Goal: Browse casually

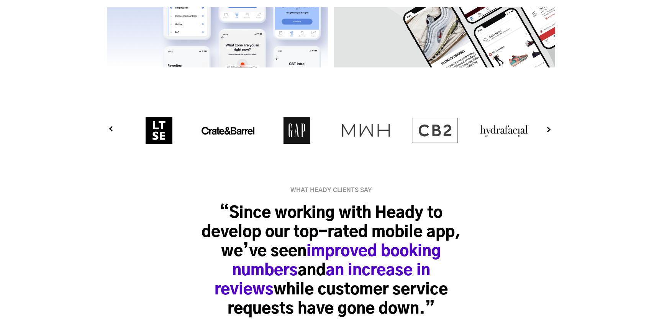
scroll to position [3212, 0]
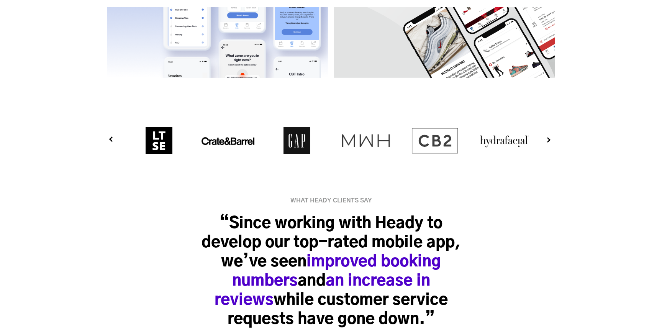
click at [543, 136] on button "Next" at bounding box center [541, 140] width 8 height 8
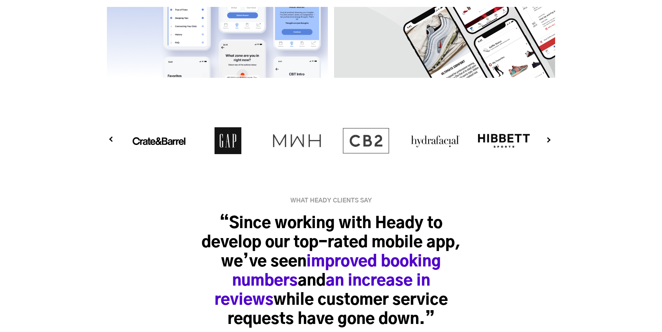
click at [543, 136] on button "Next" at bounding box center [541, 140] width 8 height 8
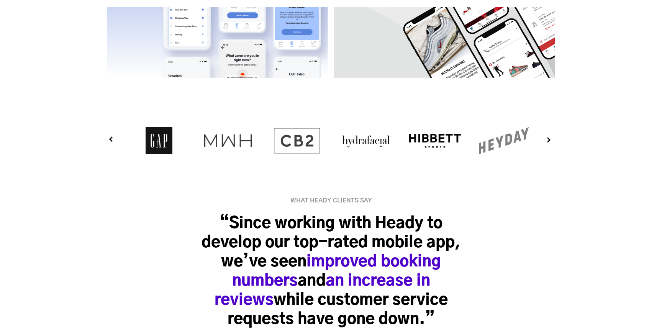
click at [543, 136] on button "Next" at bounding box center [541, 140] width 8 height 8
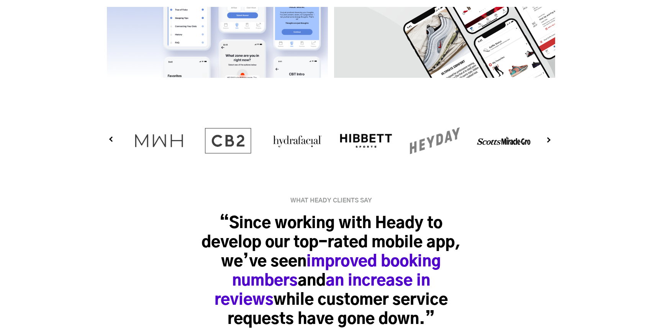
click at [543, 136] on button "Next" at bounding box center [541, 140] width 8 height 8
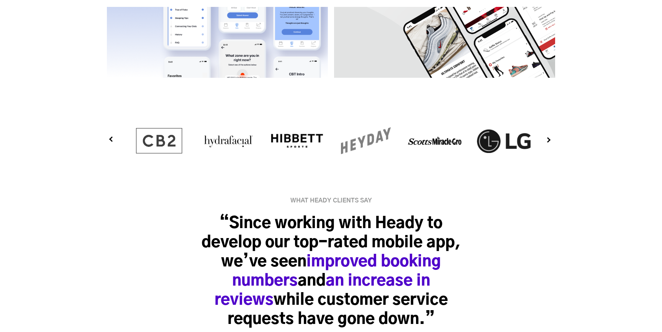
click at [543, 136] on button "Next" at bounding box center [541, 140] width 8 height 8
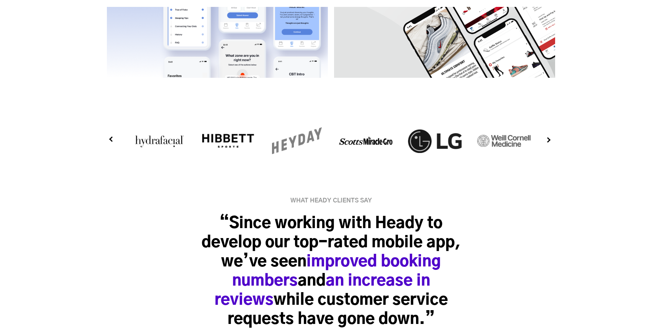
click at [543, 136] on button "Next" at bounding box center [541, 140] width 8 height 8
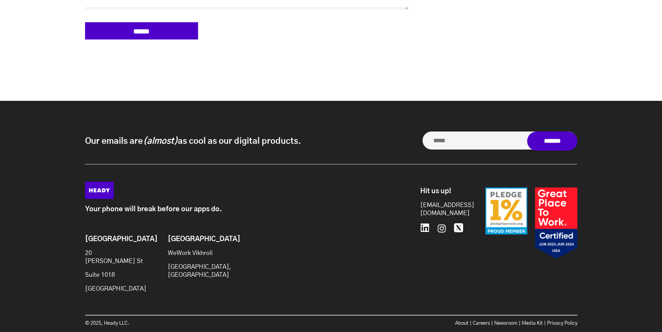
scroll to position [4401, 0]
